Goal: Task Accomplishment & Management: Manage account settings

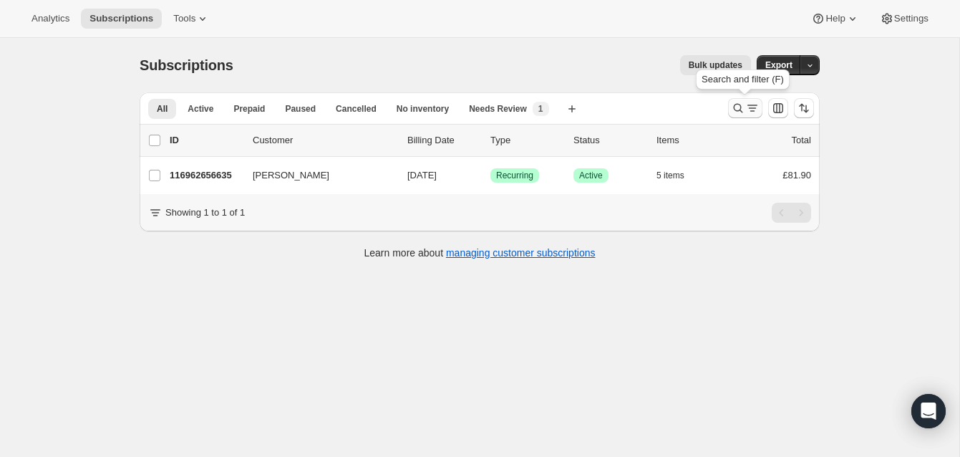
click at [736, 102] on icon "Search and filter results" at bounding box center [738, 108] width 14 height 14
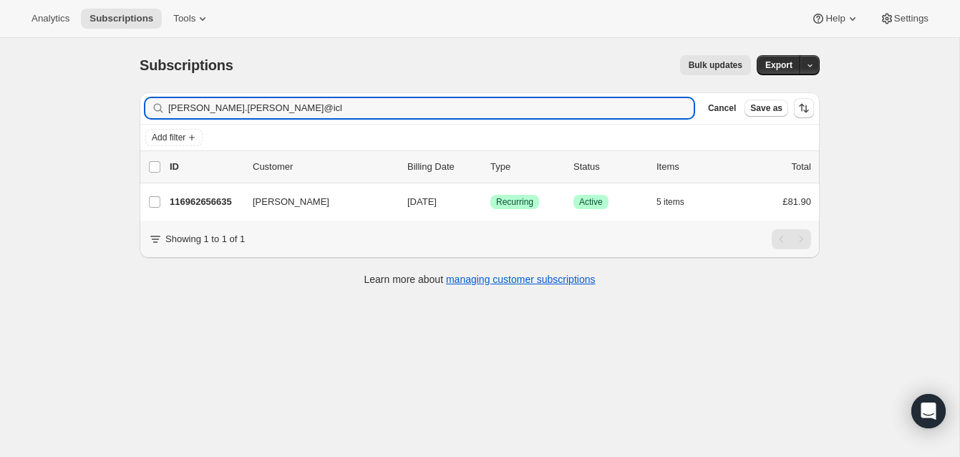
drag, startPoint x: 256, startPoint y: 110, endPoint x: 155, endPoint y: 103, distance: 101.1
click at [155, 103] on div "[PERSON_NAME].[PERSON_NAME]@icl Clear" at bounding box center [419, 108] width 548 height 20
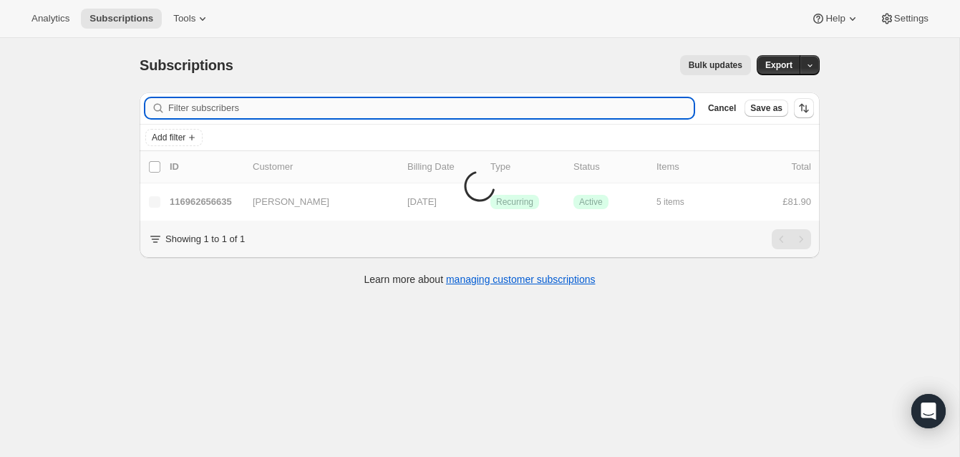
click at [180, 104] on input "Filter subscribers" at bounding box center [430, 108] width 525 height 20
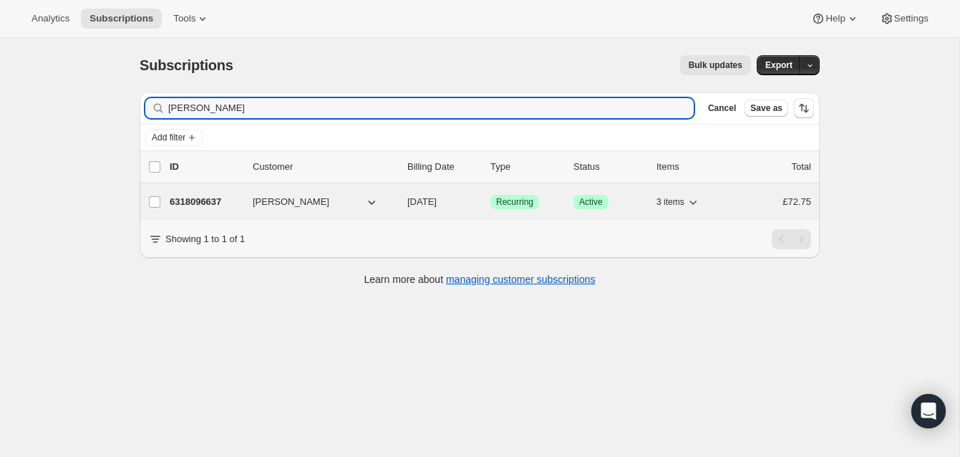
type input "[PERSON_NAME]"
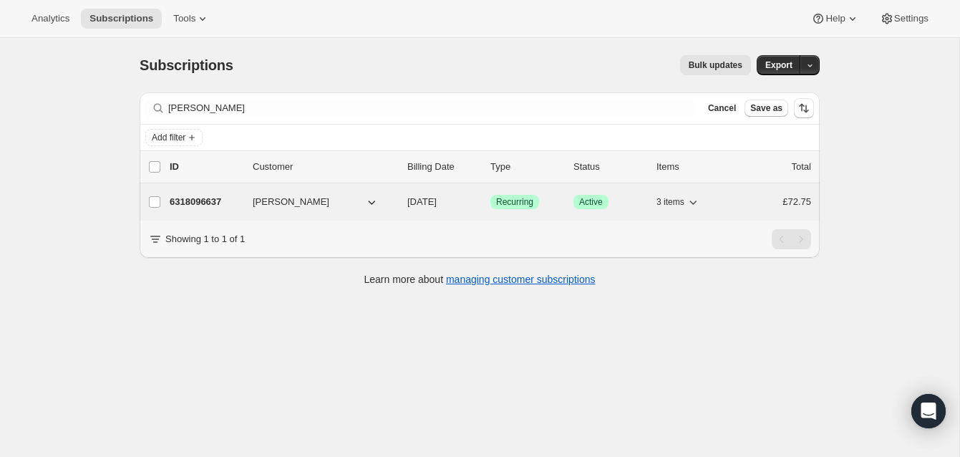
click at [215, 198] on p "6318096637" at bounding box center [206, 202] width 72 height 14
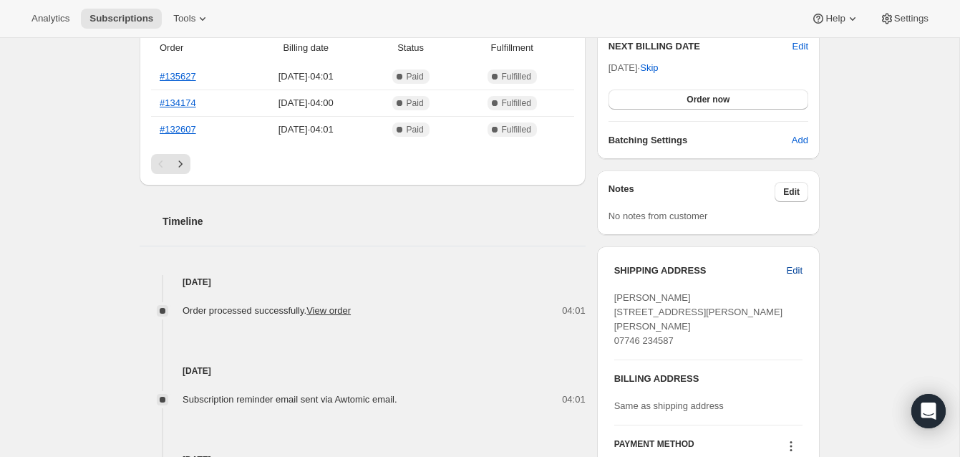
scroll to position [377, 0]
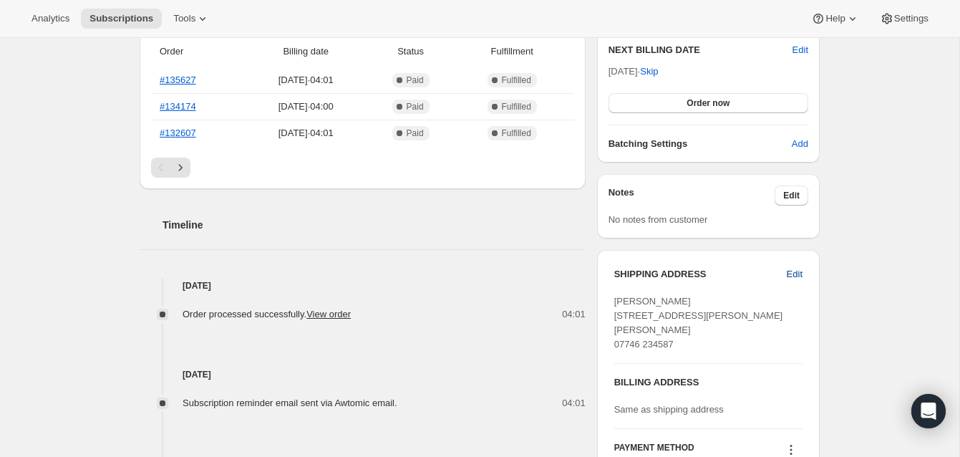
click at [789, 267] on span "Edit" at bounding box center [794, 274] width 16 height 14
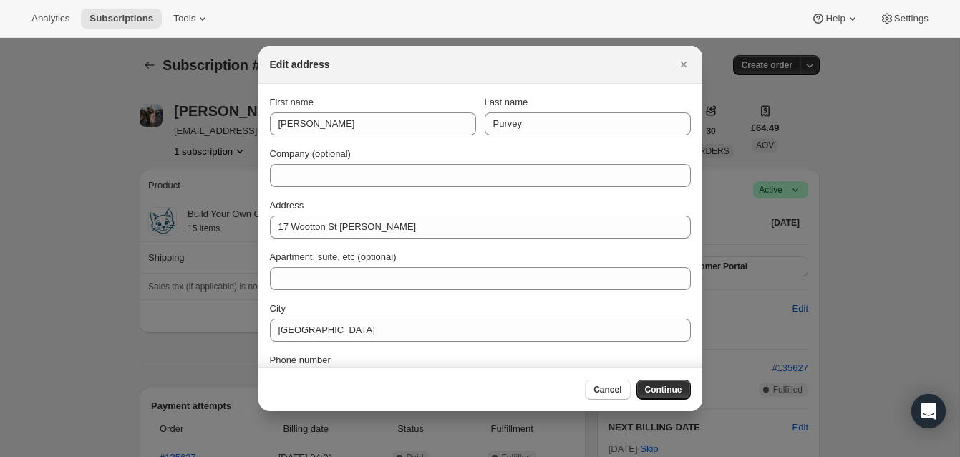
scroll to position [0, 0]
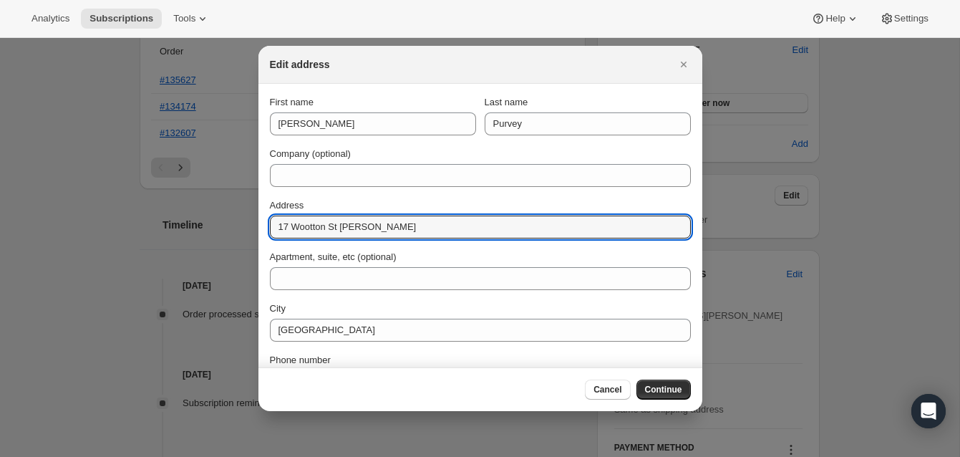
drag, startPoint x: 376, startPoint y: 230, endPoint x: 258, endPoint y: 222, distance: 118.3
click at [258, 222] on section "First name [PERSON_NAME] Last name [PERSON_NAME] Company (optional) Address [ST…" at bounding box center [480, 270] width 444 height 372
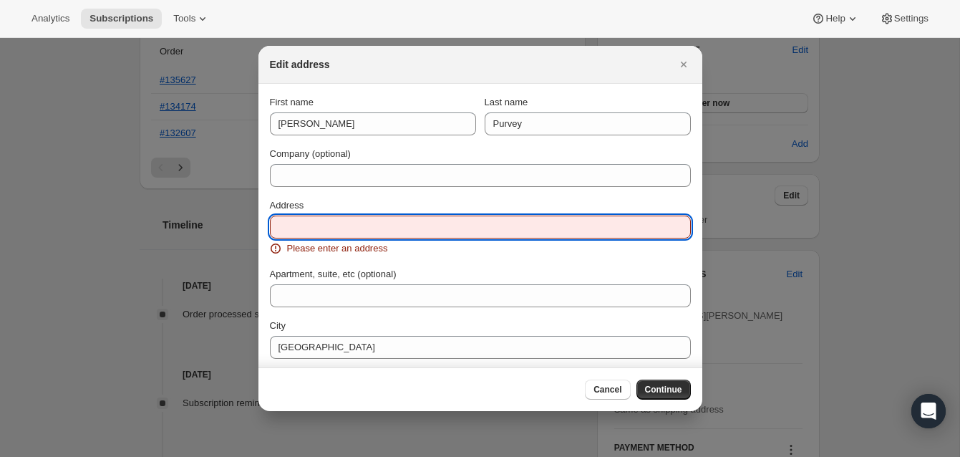
paste input "[STREET_ADDRESS]"
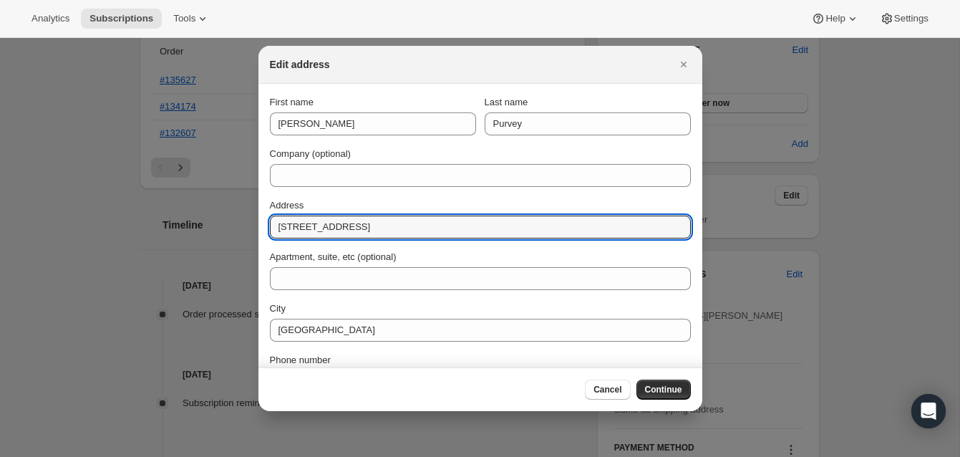
type input "[STREET_ADDRESS]"
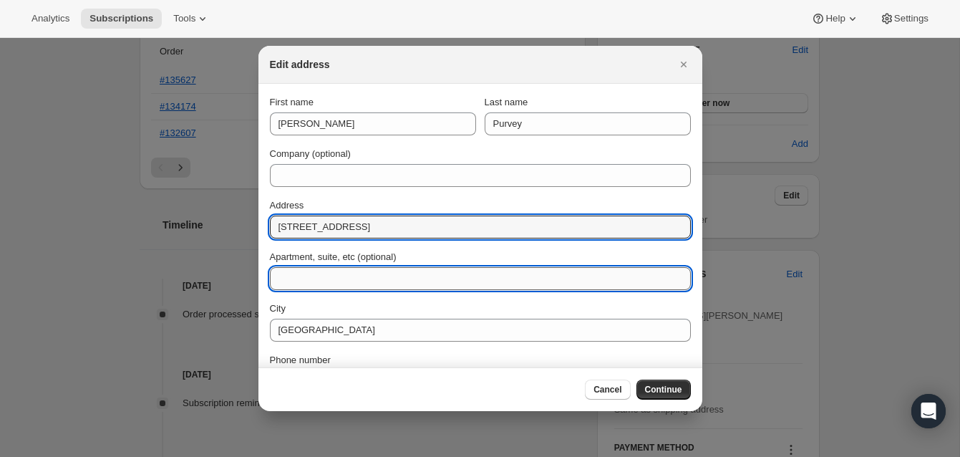
click at [287, 279] on input "Apartment, suite, etc (optional)" at bounding box center [480, 278] width 421 height 23
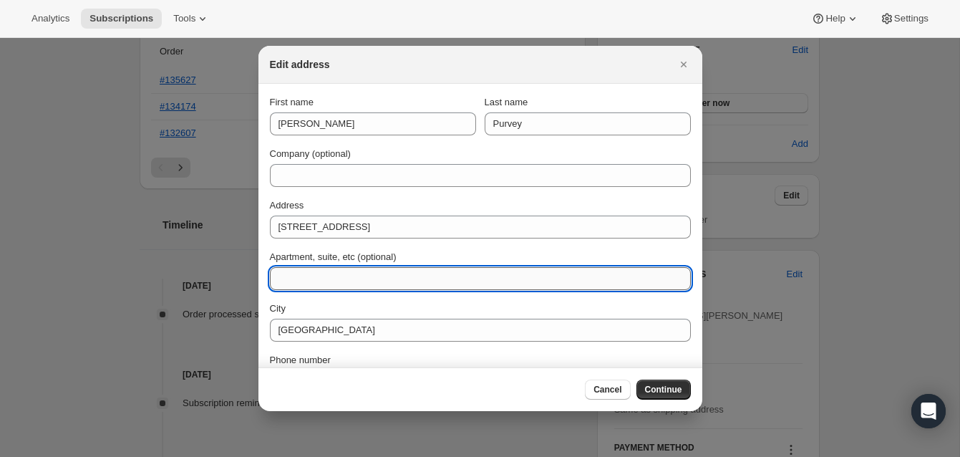
paste input "Cliddesden"
type input "Cliddesden"
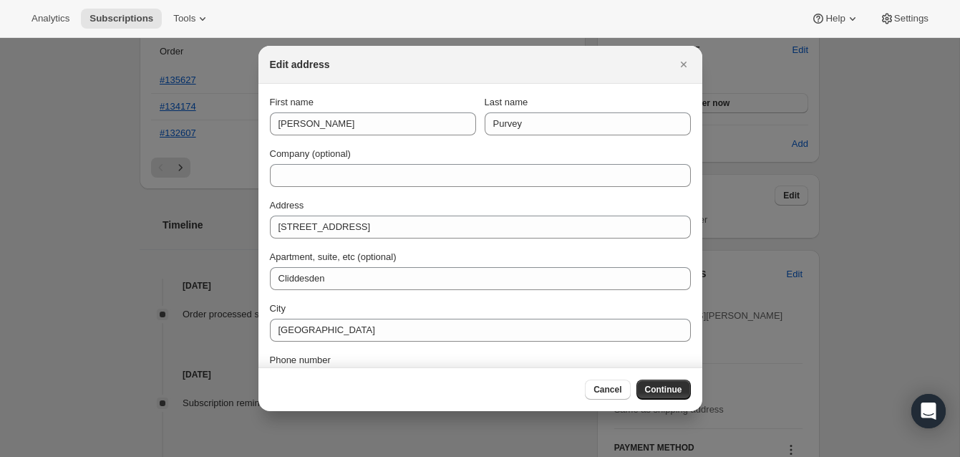
scroll to position [89, 0]
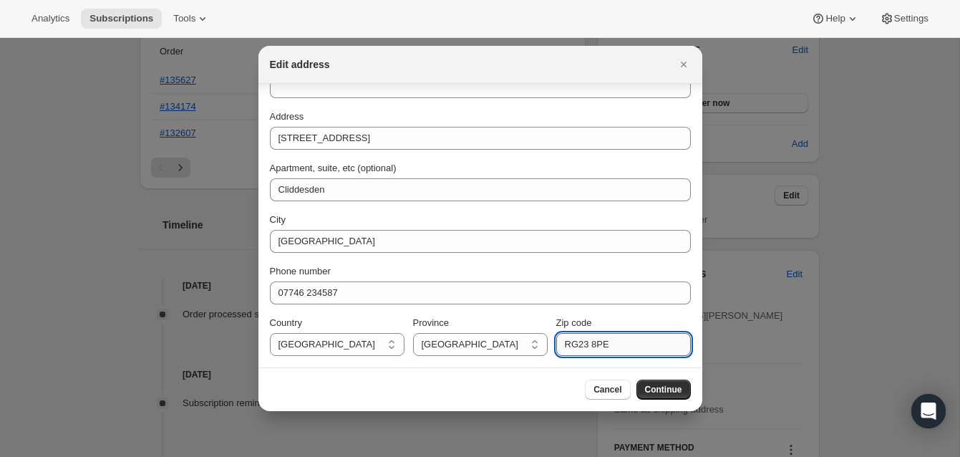
drag, startPoint x: 627, startPoint y: 346, endPoint x: 556, endPoint y: 345, distance: 70.9
click at [556, 345] on input "RG23 8PE" at bounding box center [623, 344] width 135 height 23
paste input "RG25 2NH"
type input "RG25 2NH"
click at [660, 386] on span "Continue" at bounding box center [663, 389] width 37 height 11
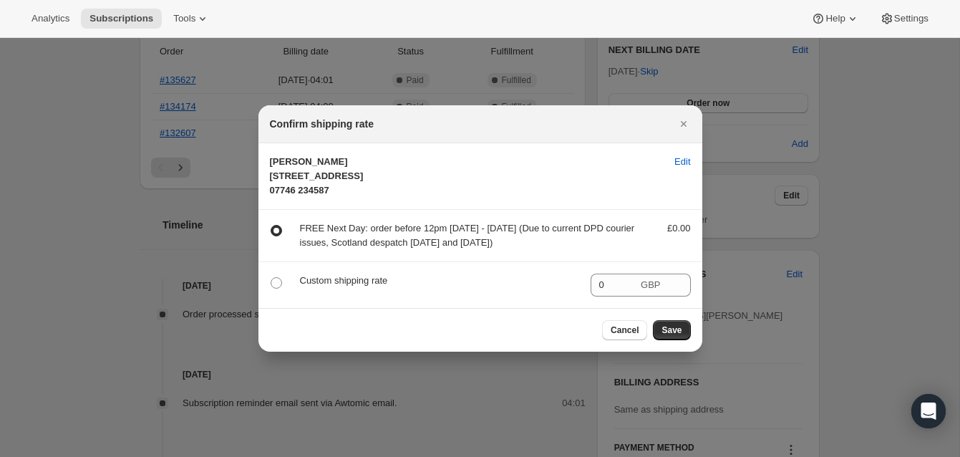
scroll to position [0, 0]
click at [672, 336] on span "Save" at bounding box center [671, 329] width 20 height 11
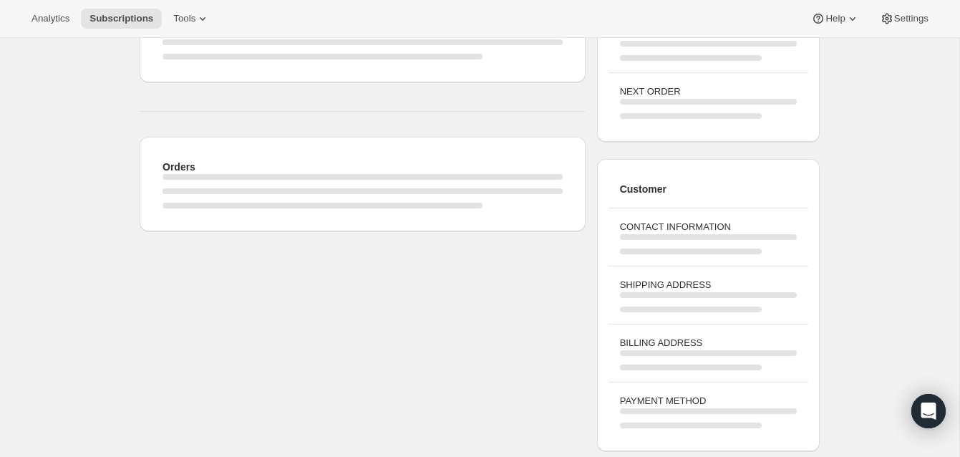
scroll to position [377, 0]
